Goal: Obtain resource: Download file/media

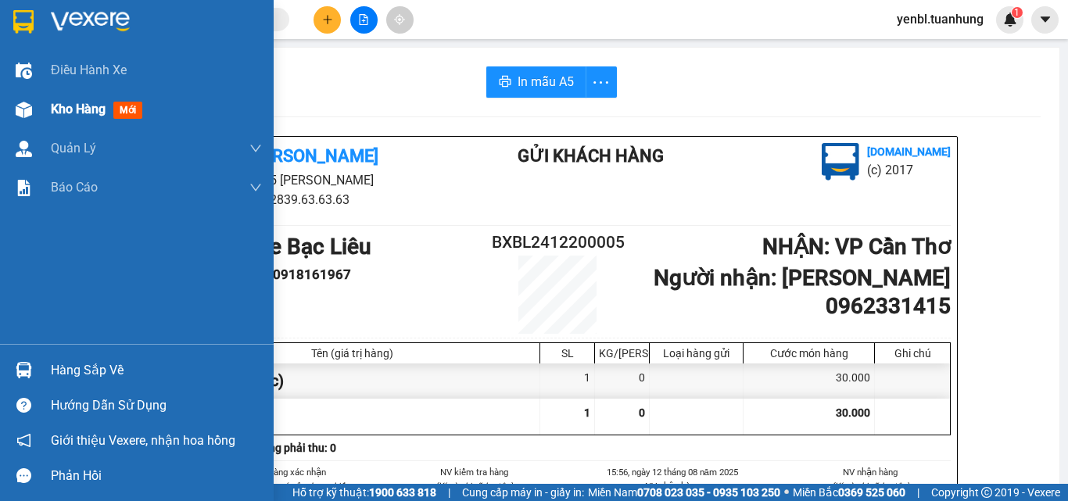
click at [64, 120] on div "Kho hàng mới" at bounding box center [156, 109] width 211 height 39
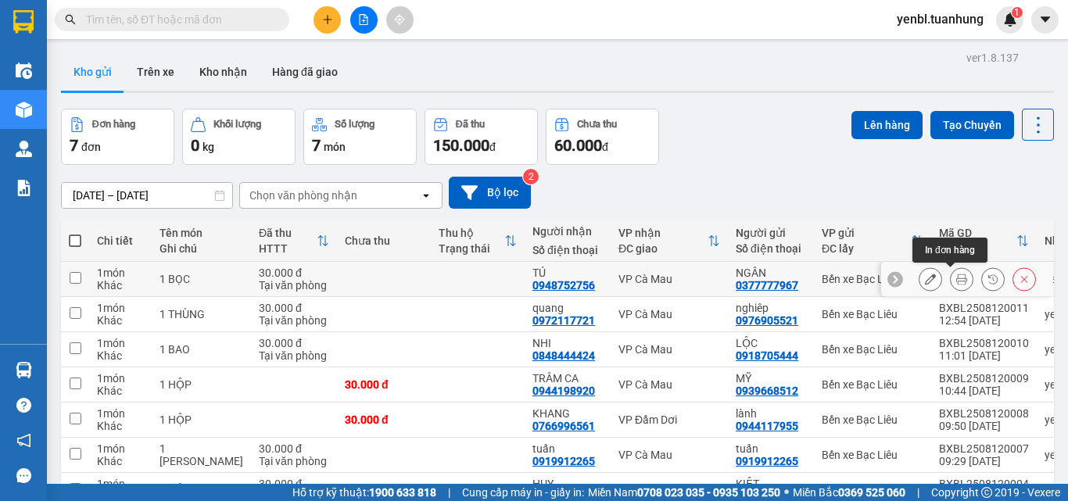
click at [956, 279] on icon at bounding box center [961, 279] width 11 height 11
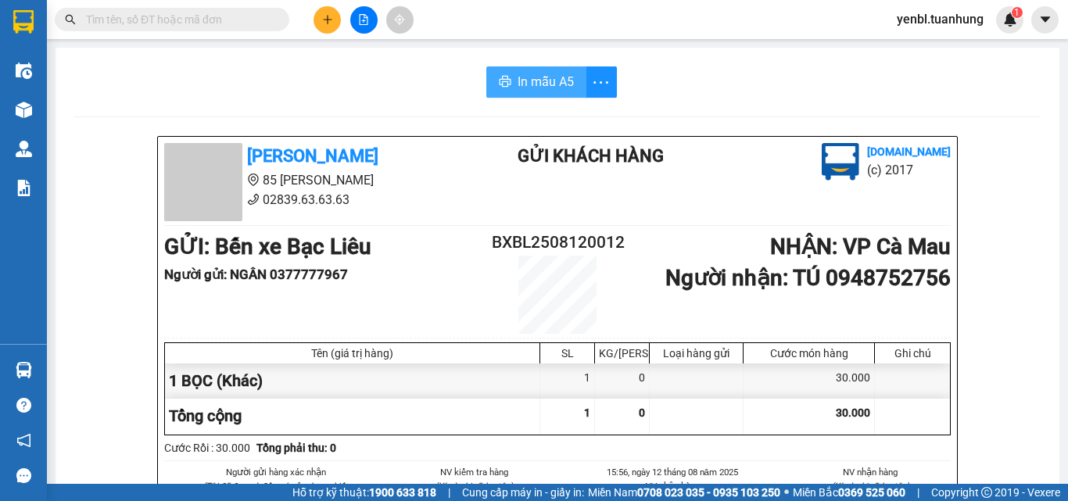
click at [551, 96] on button "In mẫu A5" at bounding box center [536, 81] width 100 height 31
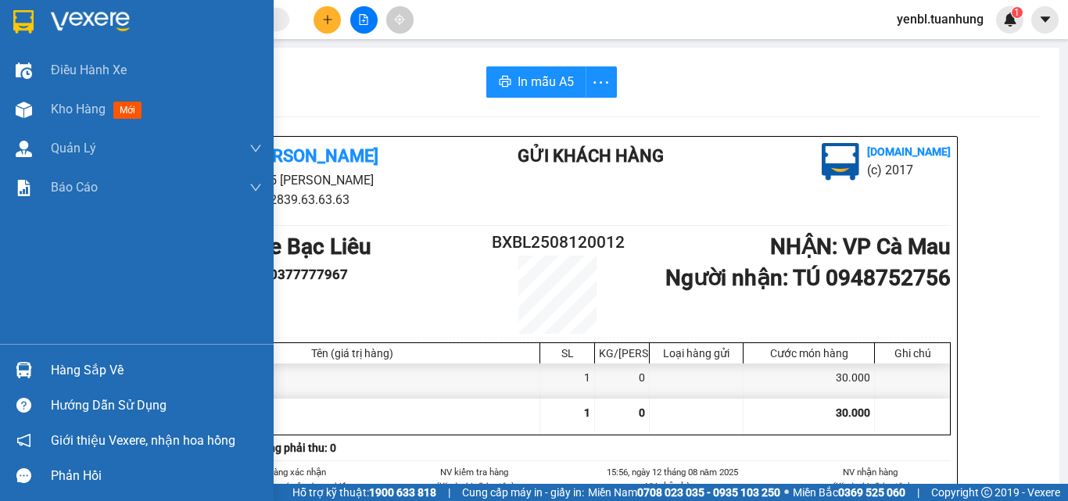
click at [60, 360] on div "Hàng sắp về" at bounding box center [156, 370] width 211 height 23
